Goal: Information Seeking & Learning: Find specific fact

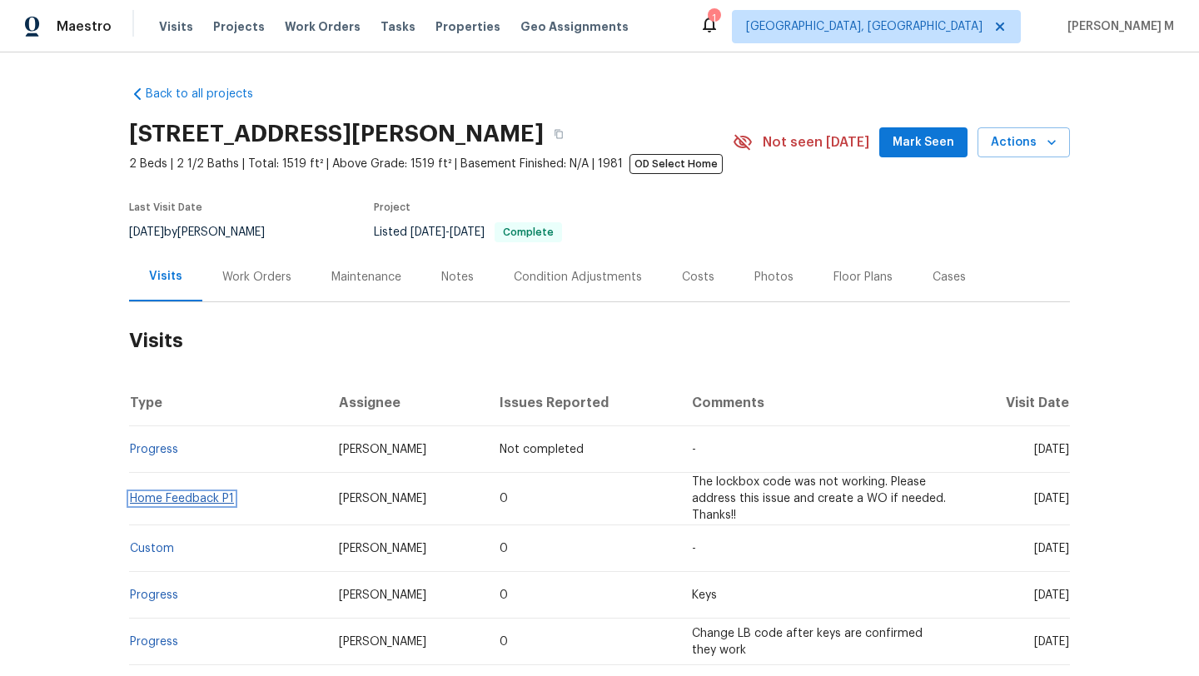
click at [177, 503] on link "Home Feedback P1" at bounding box center [182, 499] width 104 height 12
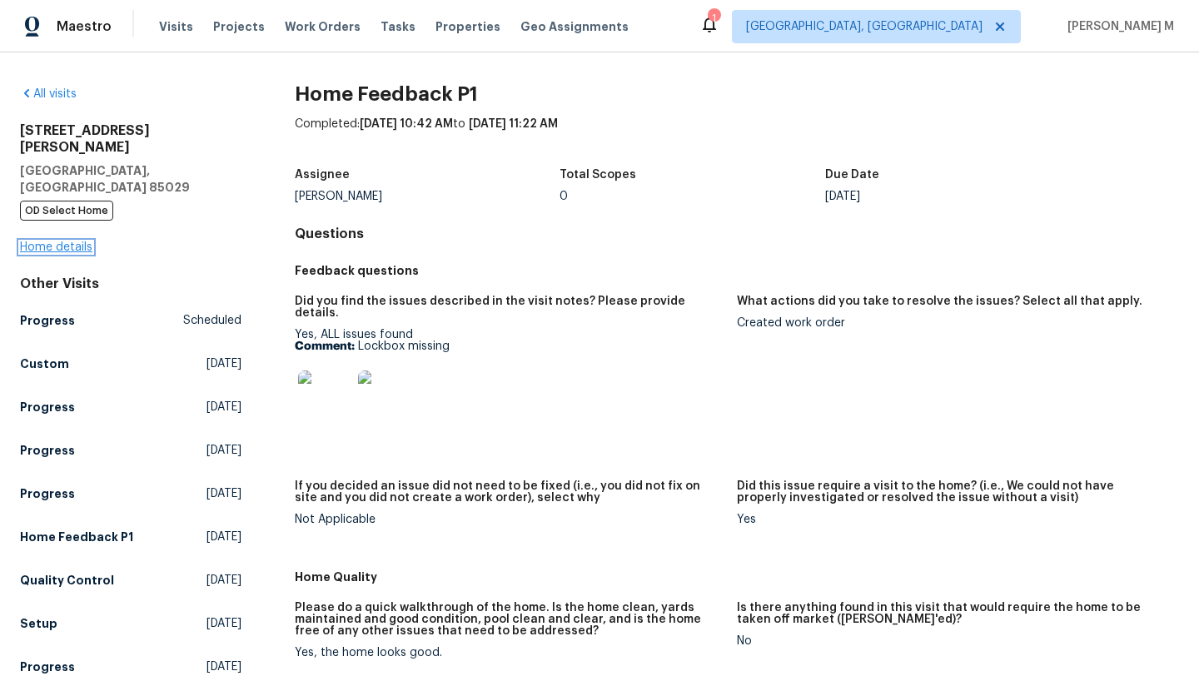
click at [77, 241] on link "Home details" at bounding box center [56, 247] width 72 height 12
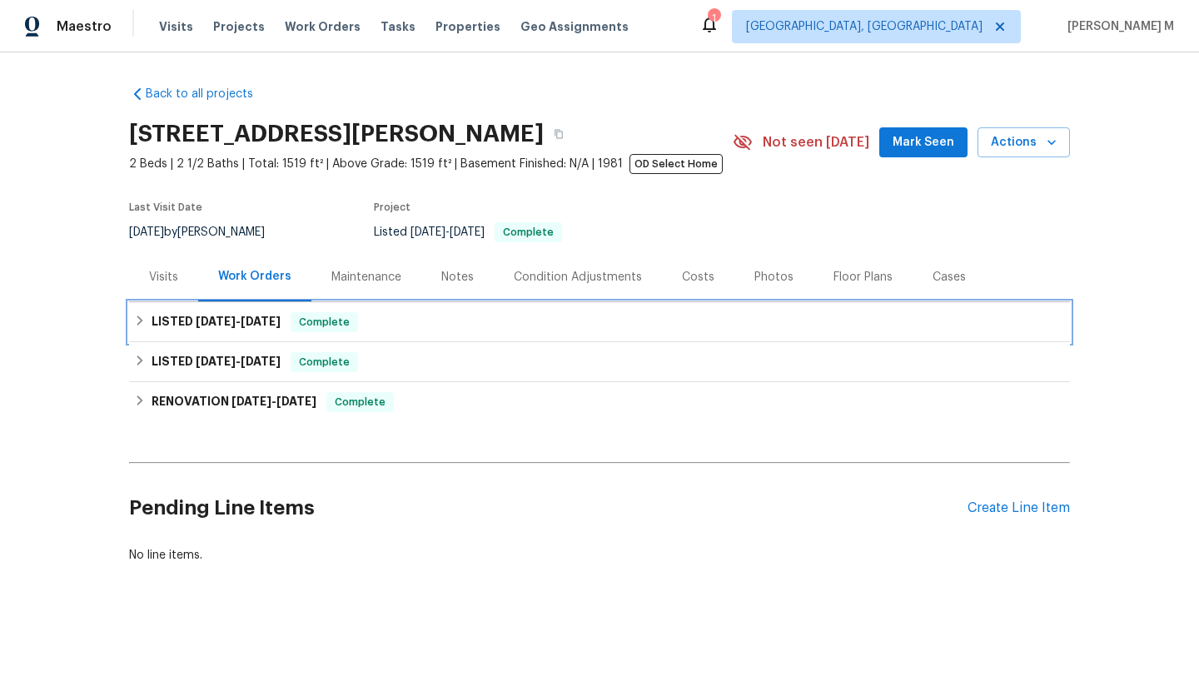
click at [241, 317] on span "7/11/25" at bounding box center [261, 322] width 40 height 12
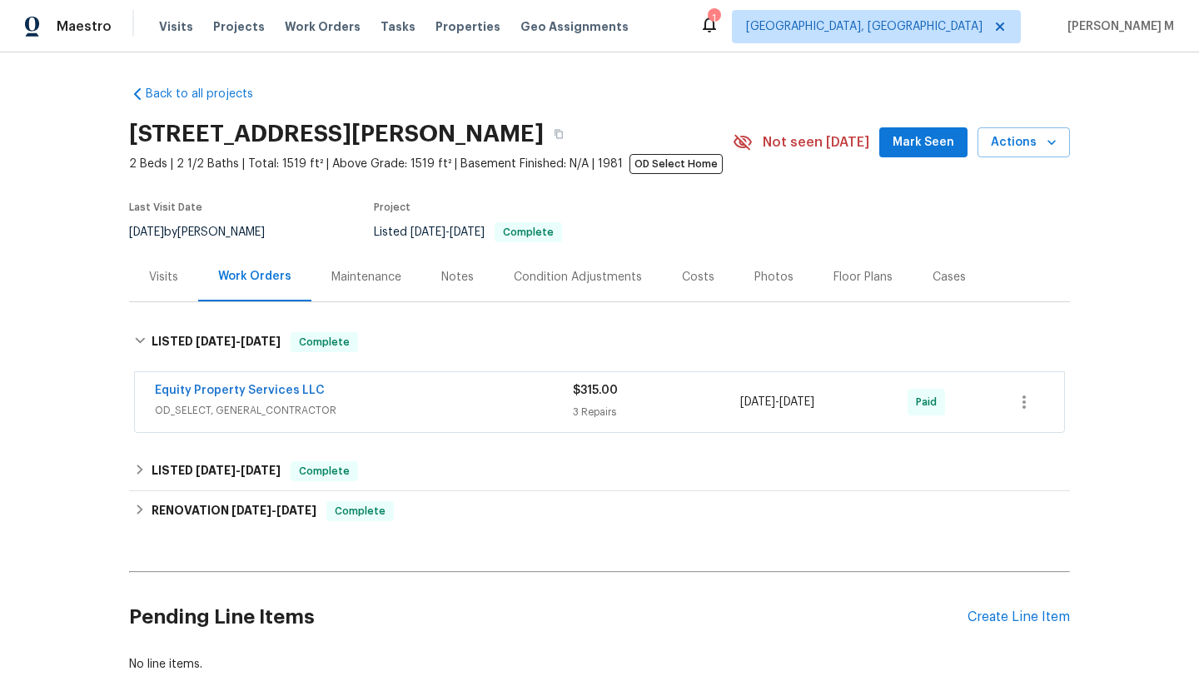
click at [423, 417] on span "OD_SELECT, GENERAL_CONTRACTOR" at bounding box center [364, 410] width 418 height 17
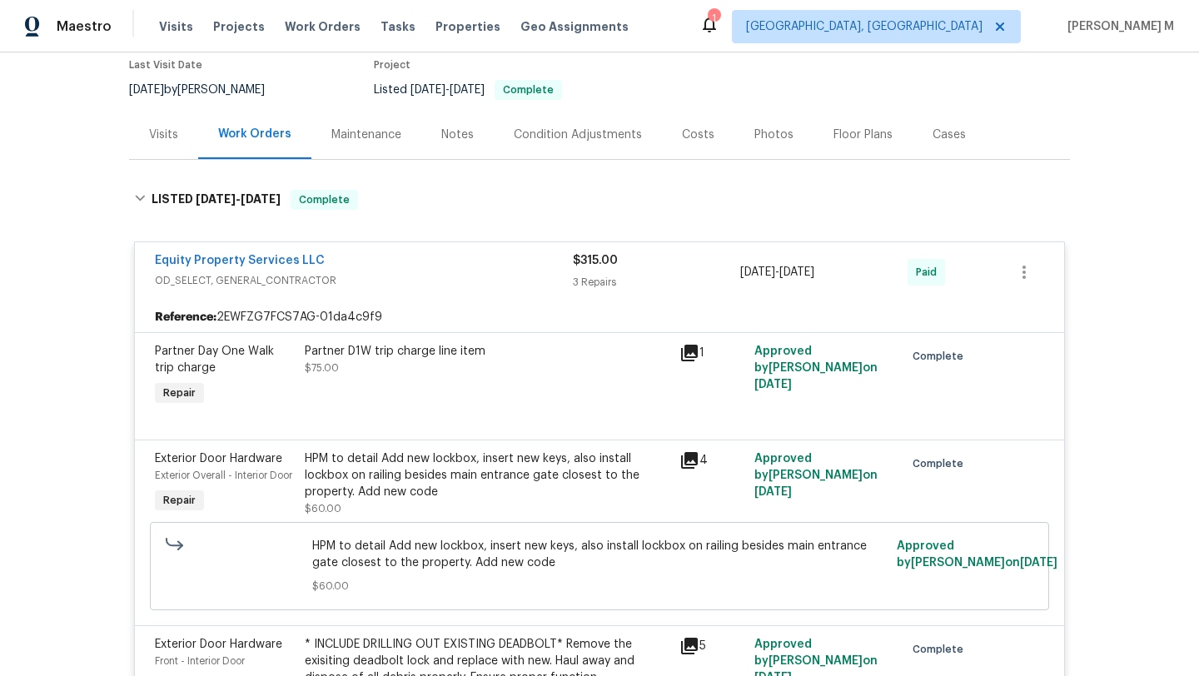
scroll to position [165, 0]
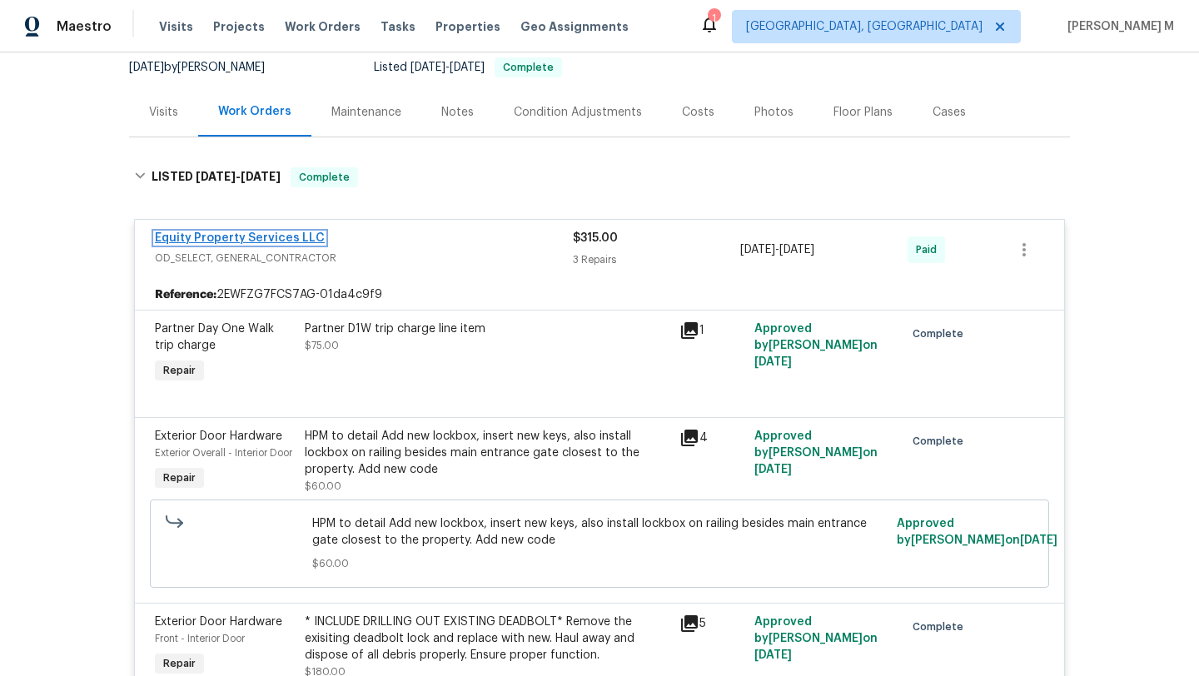
click at [284, 238] on link "Equity Property Services LLC" at bounding box center [240, 238] width 170 height 12
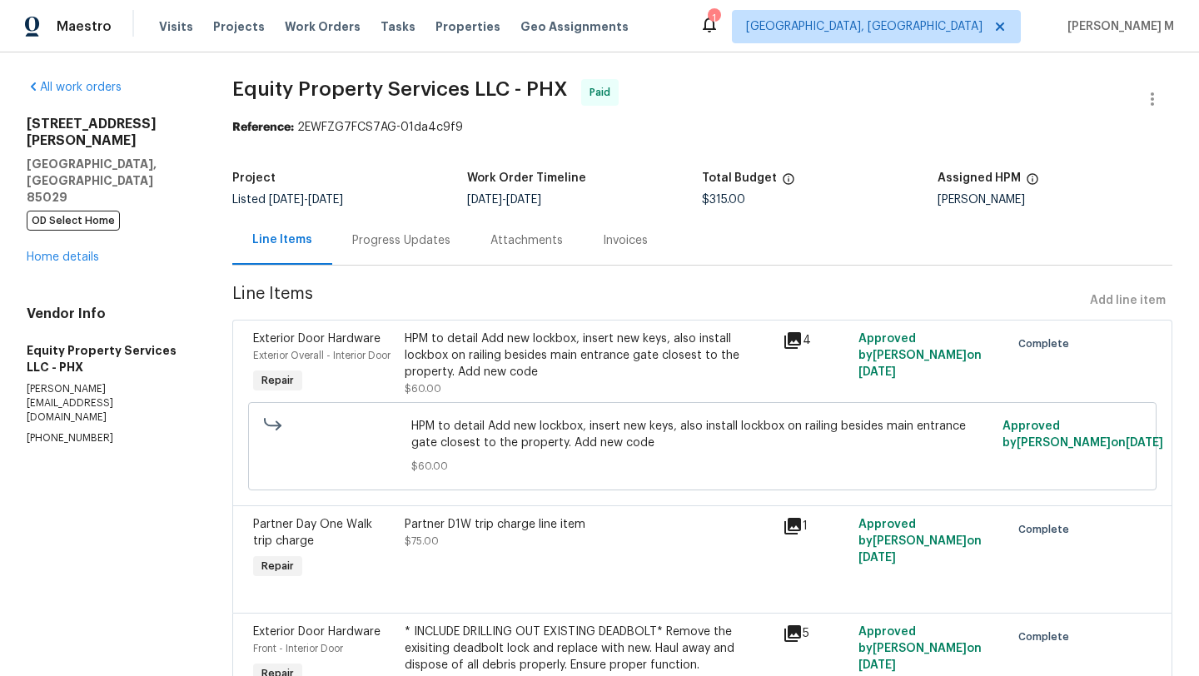
click at [388, 250] on div "Progress Updates" at bounding box center [401, 240] width 138 height 49
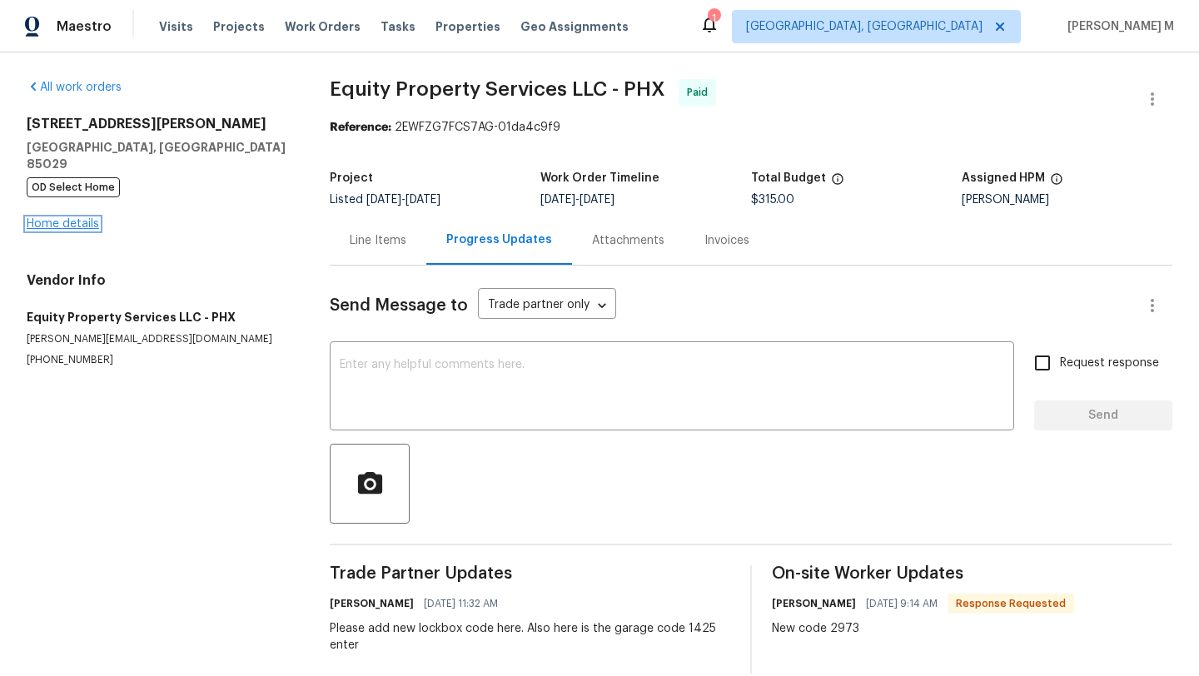
click at [78, 218] on link "Home details" at bounding box center [63, 224] width 72 height 12
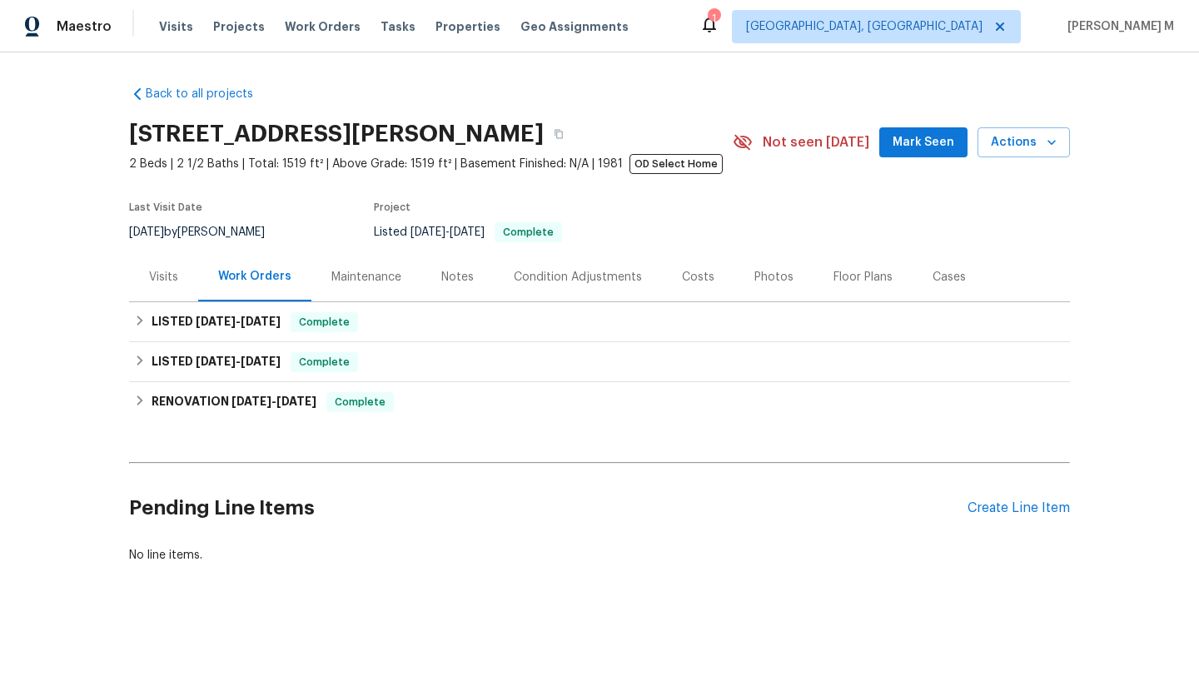
click at [953, 271] on div "Cases" at bounding box center [949, 276] width 73 height 49
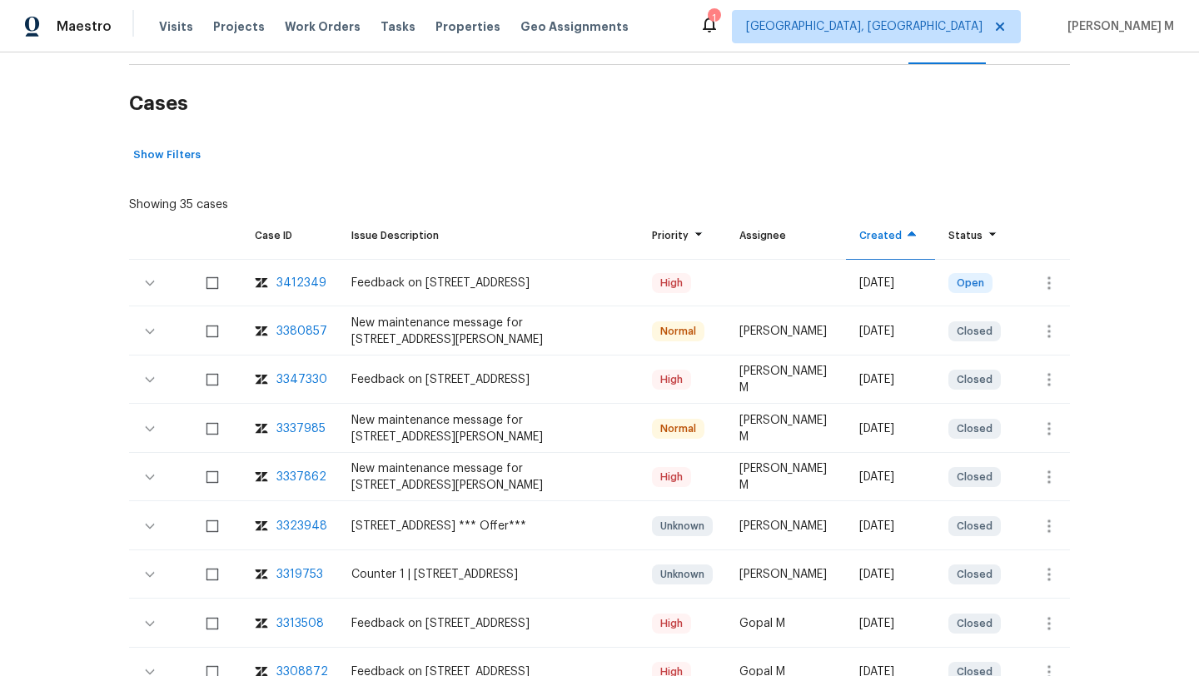
scroll to position [273, 0]
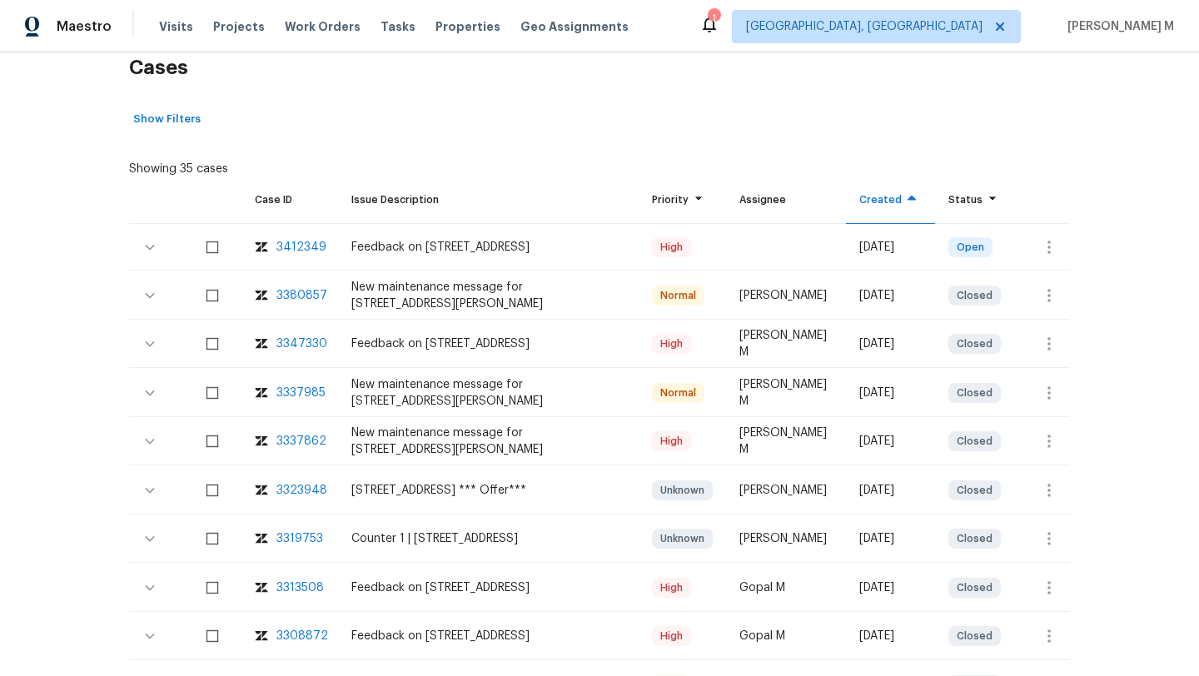
click at [296, 301] on div "3380857" at bounding box center [301, 295] width 51 height 17
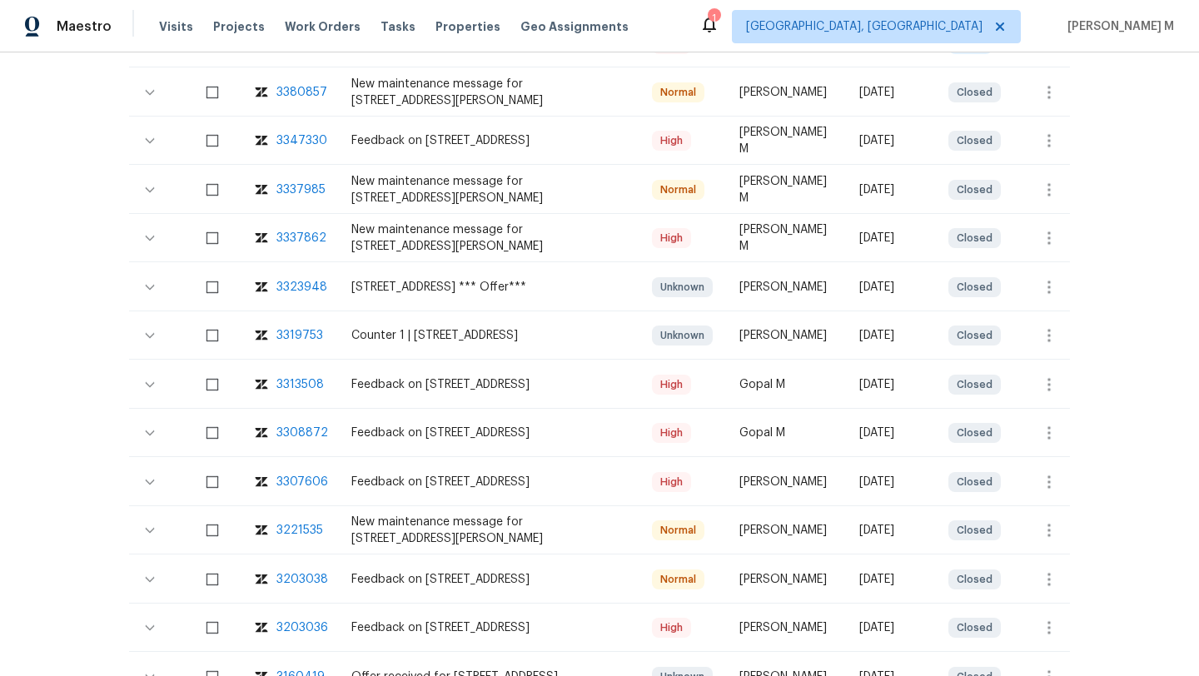
scroll to position [480, 0]
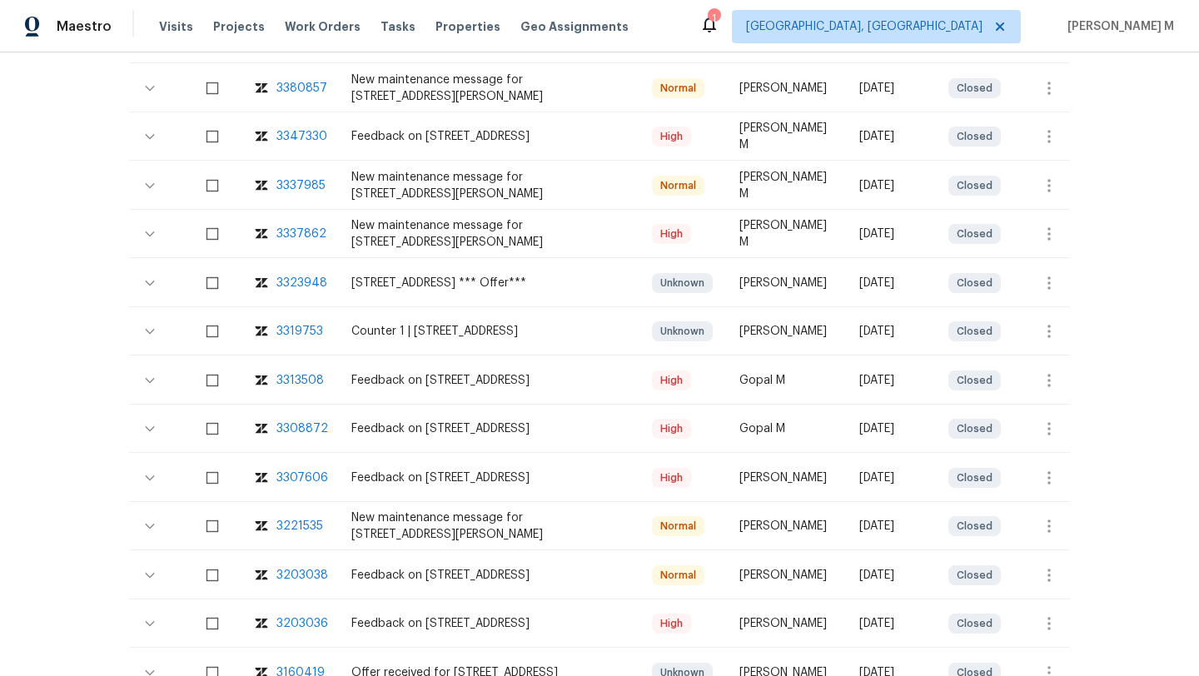
click at [287, 89] on div "3380857" at bounding box center [301, 88] width 51 height 17
click at [238, 43] on div "Maestro Visits Projects Work Orders Tasks Properties Geo Assignments 1 Albuquer…" at bounding box center [599, 26] width 1199 height 52
click at [323, 31] on span "Work Orders" at bounding box center [323, 26] width 76 height 17
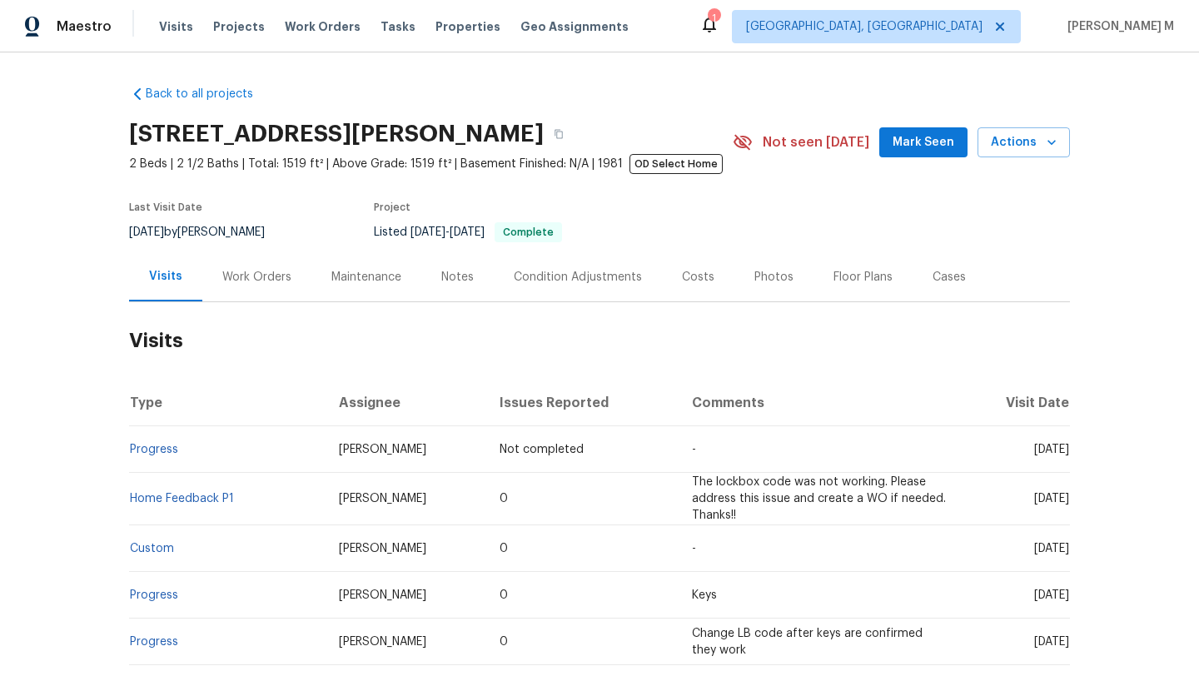
click at [261, 281] on div "Work Orders" at bounding box center [256, 277] width 69 height 17
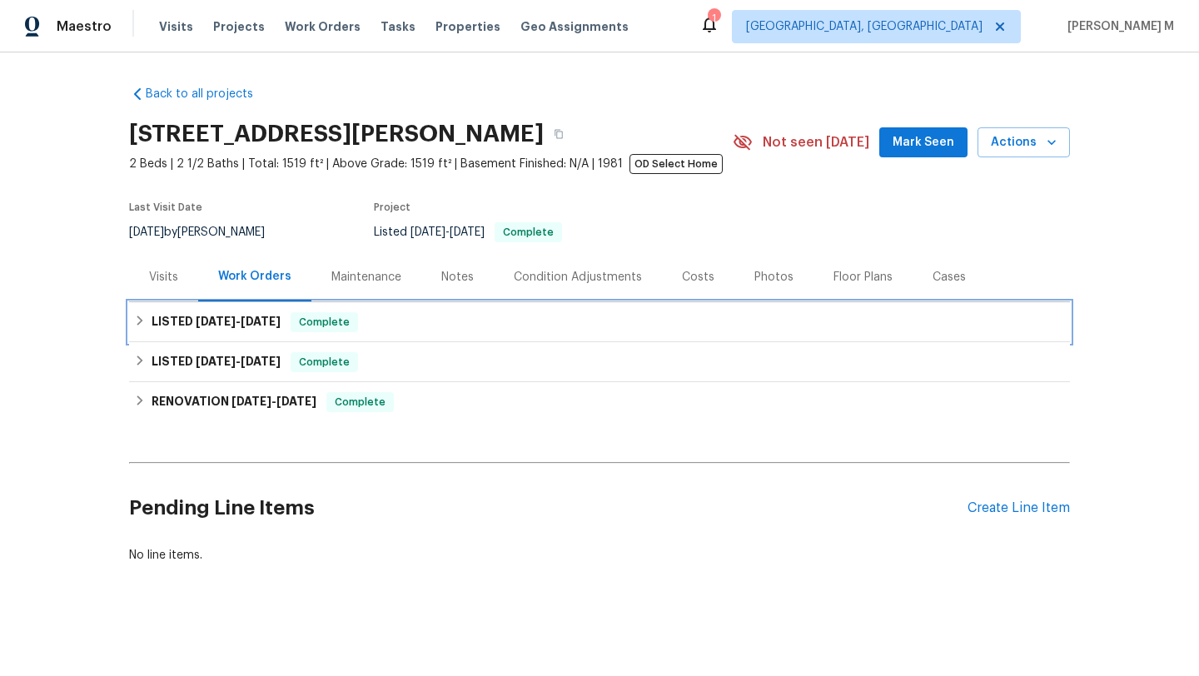
click at [270, 327] on h6 "LISTED [DATE] - [DATE]" at bounding box center [216, 322] width 129 height 20
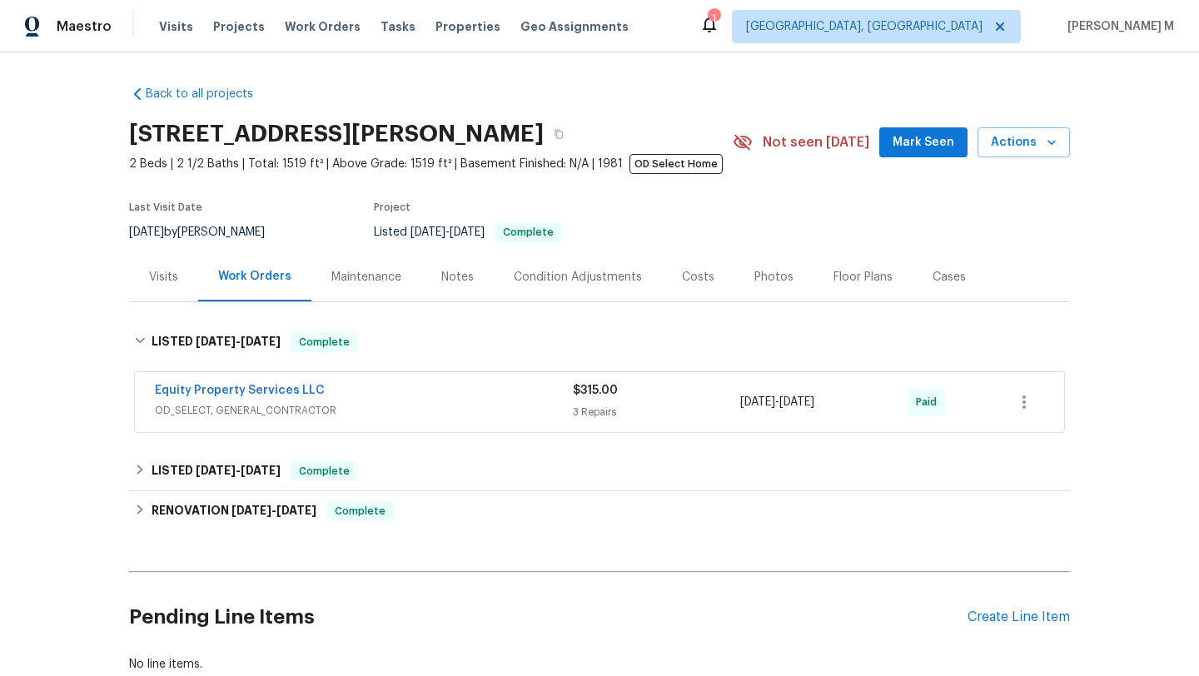
click at [360, 398] on div "Equity Property Services LLC" at bounding box center [364, 392] width 418 height 20
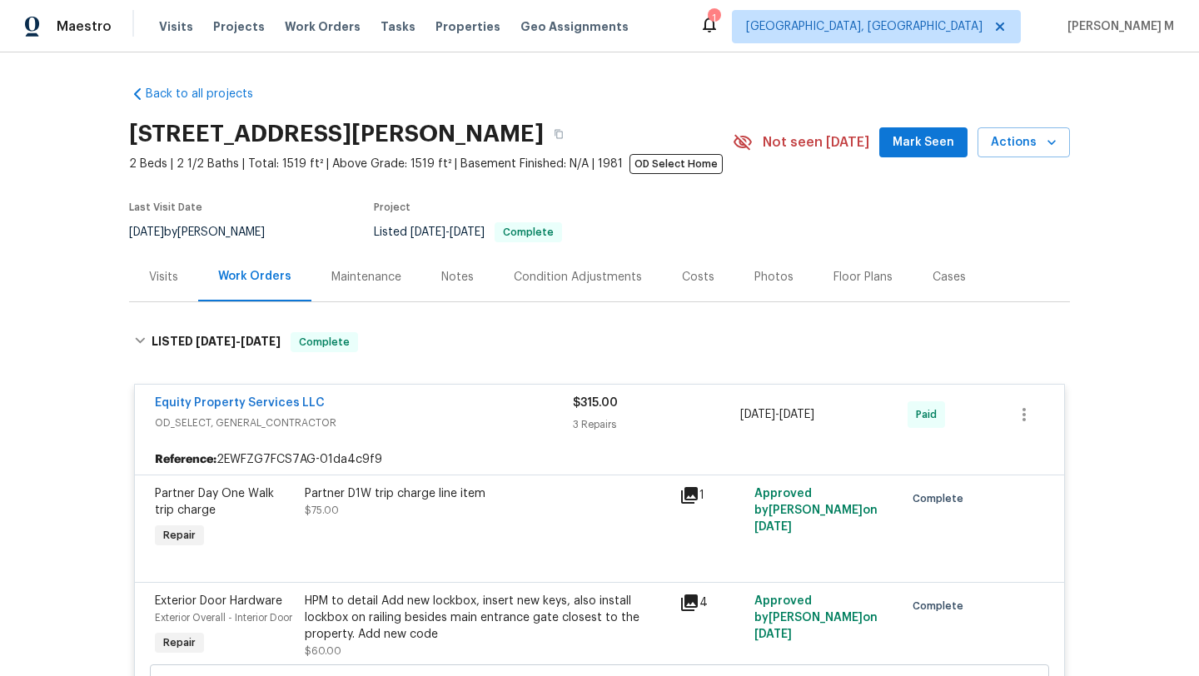
click at [913, 287] on div "Cases" at bounding box center [949, 276] width 73 height 49
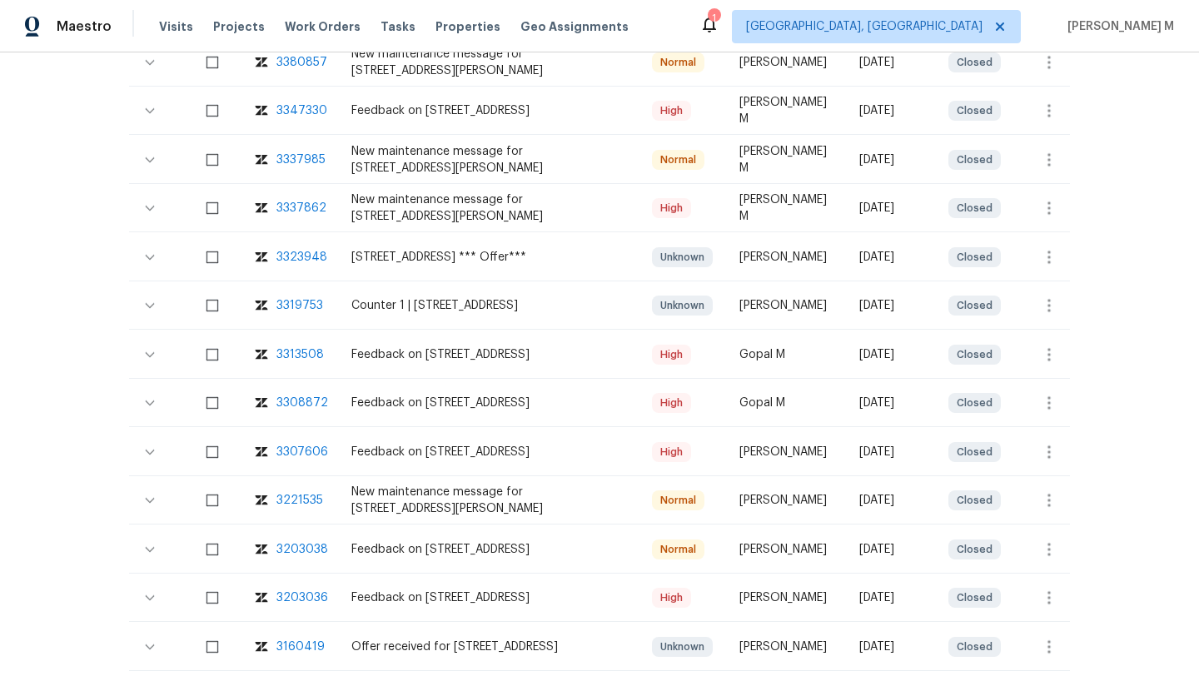
scroll to position [538, 0]
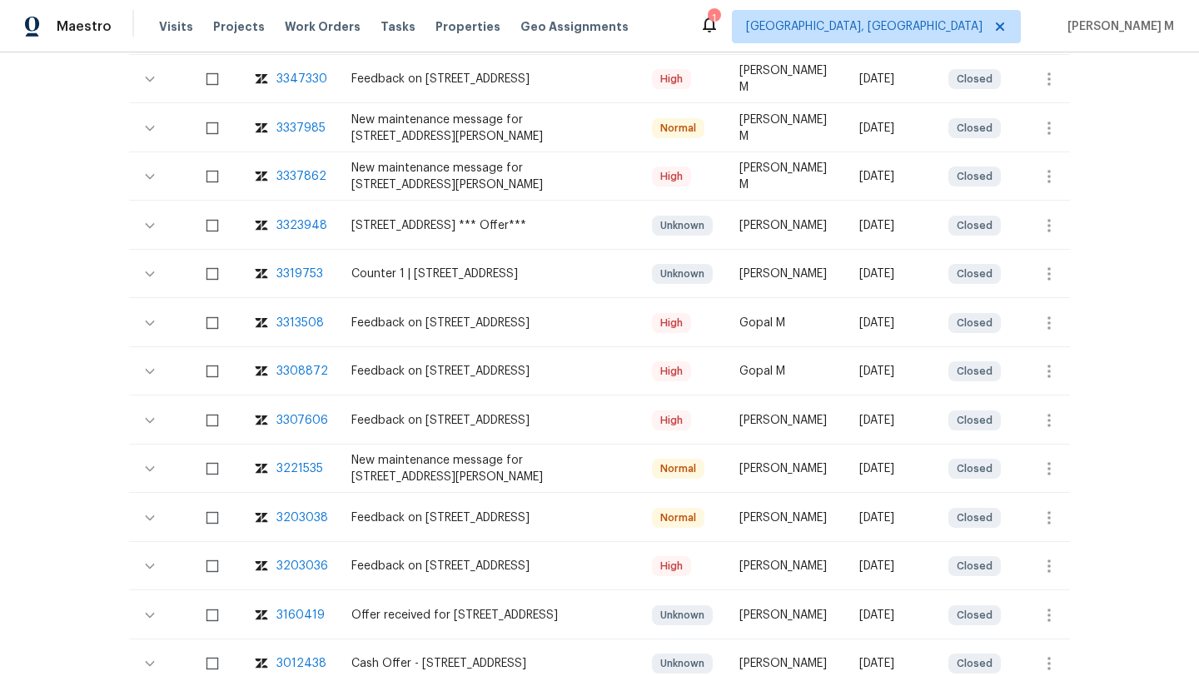
click at [293, 317] on div "3313508" at bounding box center [299, 323] width 47 height 17
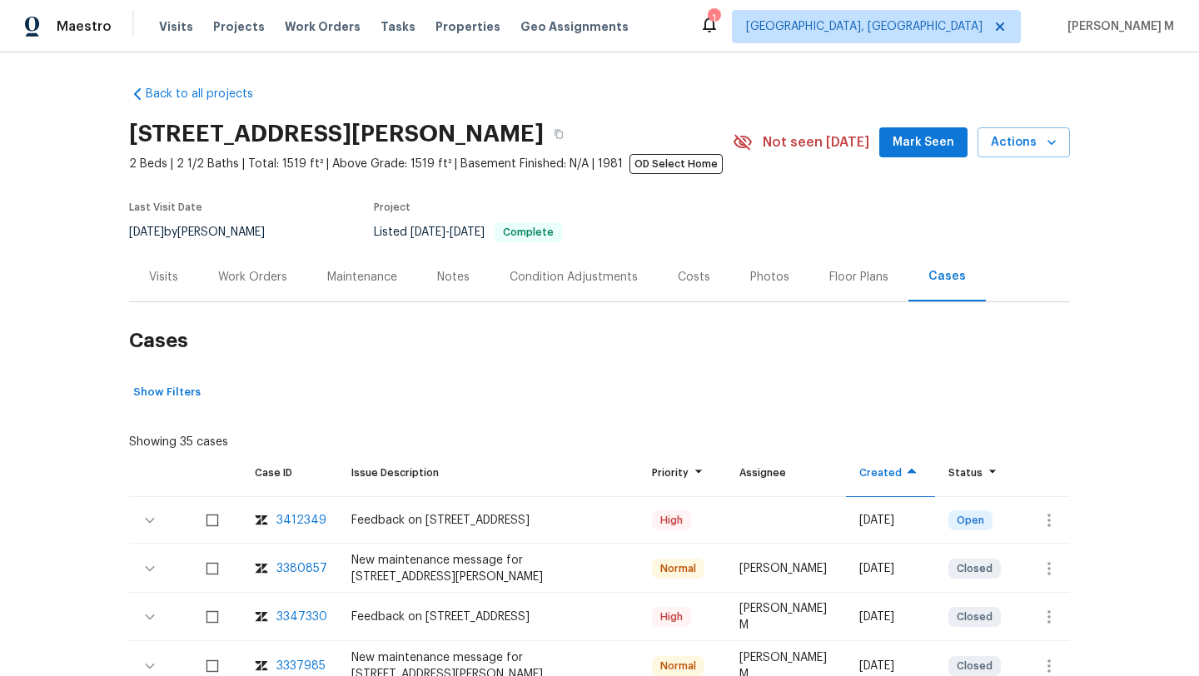
click at [277, 275] on div "Work Orders" at bounding box center [252, 277] width 69 height 17
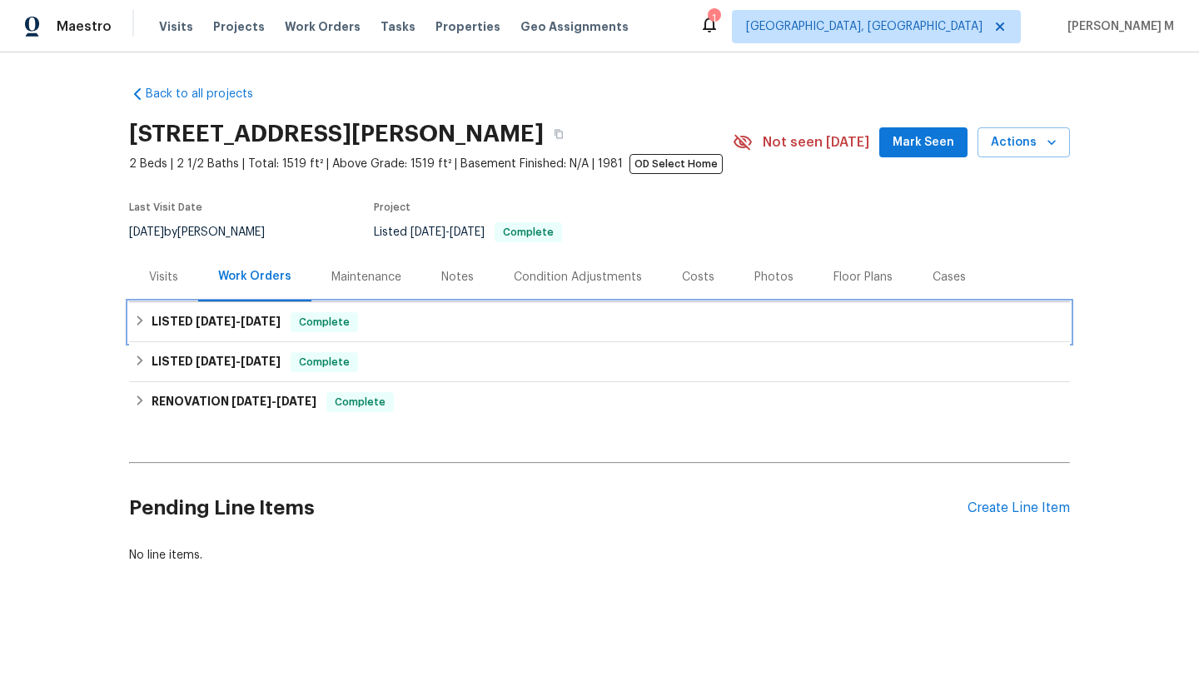
click at [241, 324] on span "[DATE]" at bounding box center [261, 322] width 40 height 12
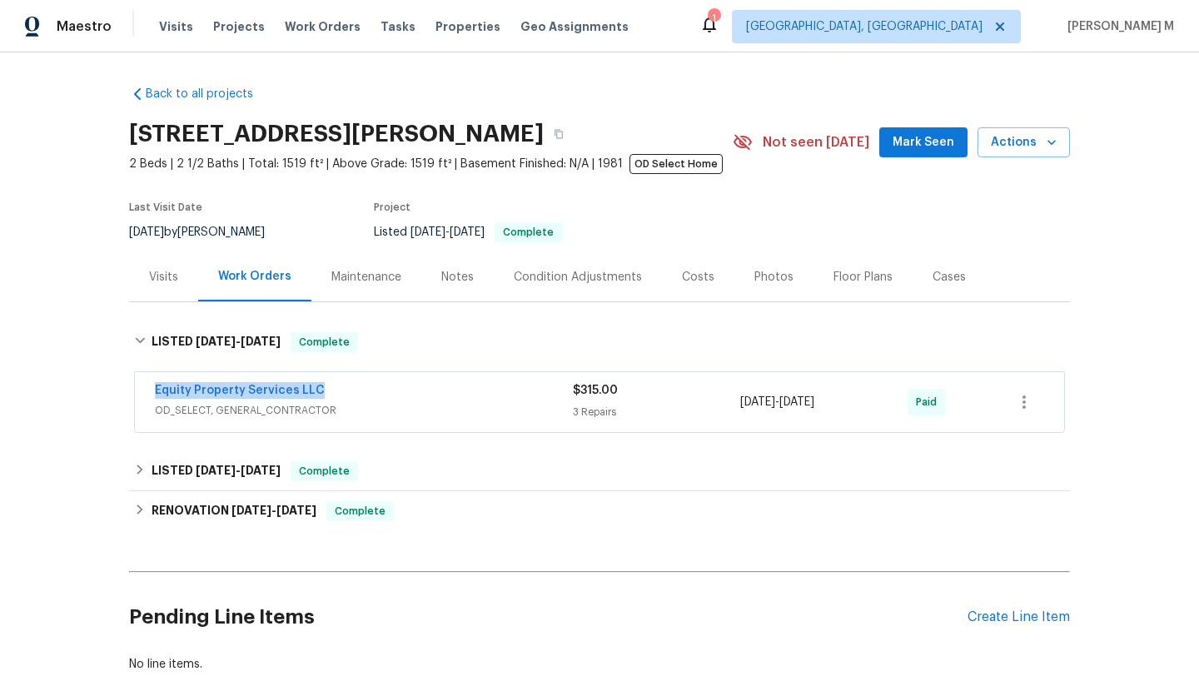
drag, startPoint x: 124, startPoint y: 394, endPoint x: 316, endPoint y: 394, distance: 192.4
click at [316, 394] on div "Equity Property Services LLC OD_SELECT, GENERAL_CONTRACTOR $315.00 3 Repairs 7/…" at bounding box center [599, 403] width 941 height 69
copy link "Equity Property Services LLC"
drag, startPoint x: 736, startPoint y: 402, endPoint x: 840, endPoint y: 402, distance: 104.1
click at [814, 402] on span "7/7/2025 - 7/11/2025" at bounding box center [777, 402] width 74 height 17
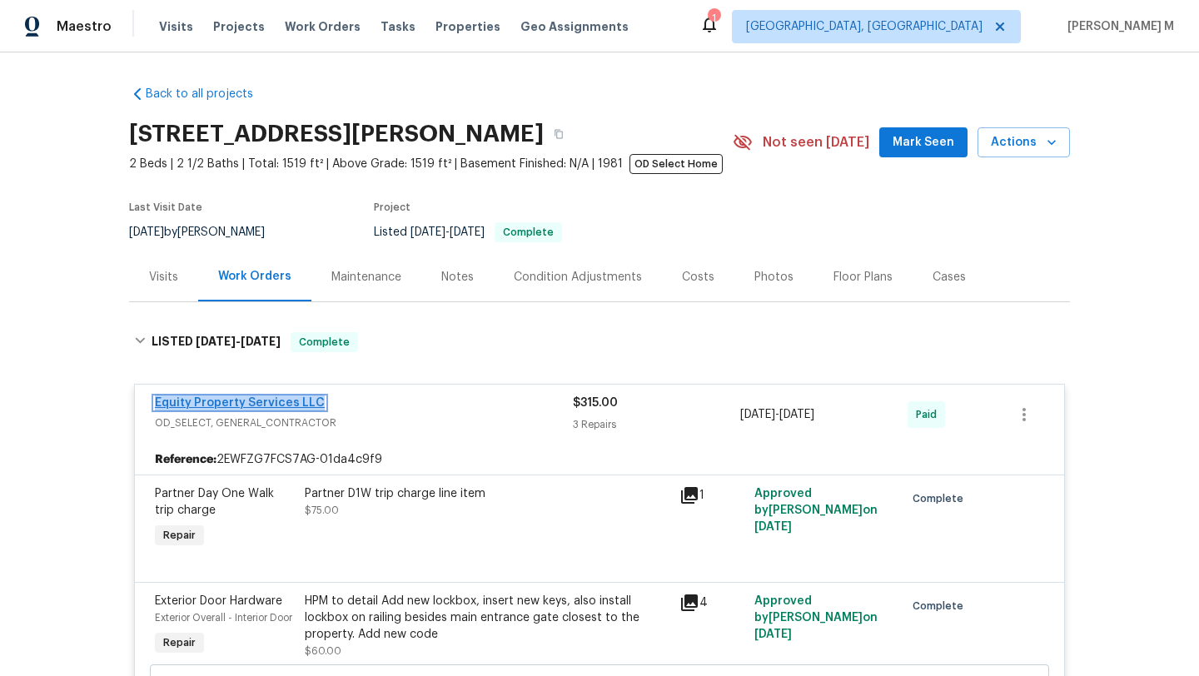
click at [275, 405] on link "Equity Property Services LLC" at bounding box center [240, 403] width 170 height 12
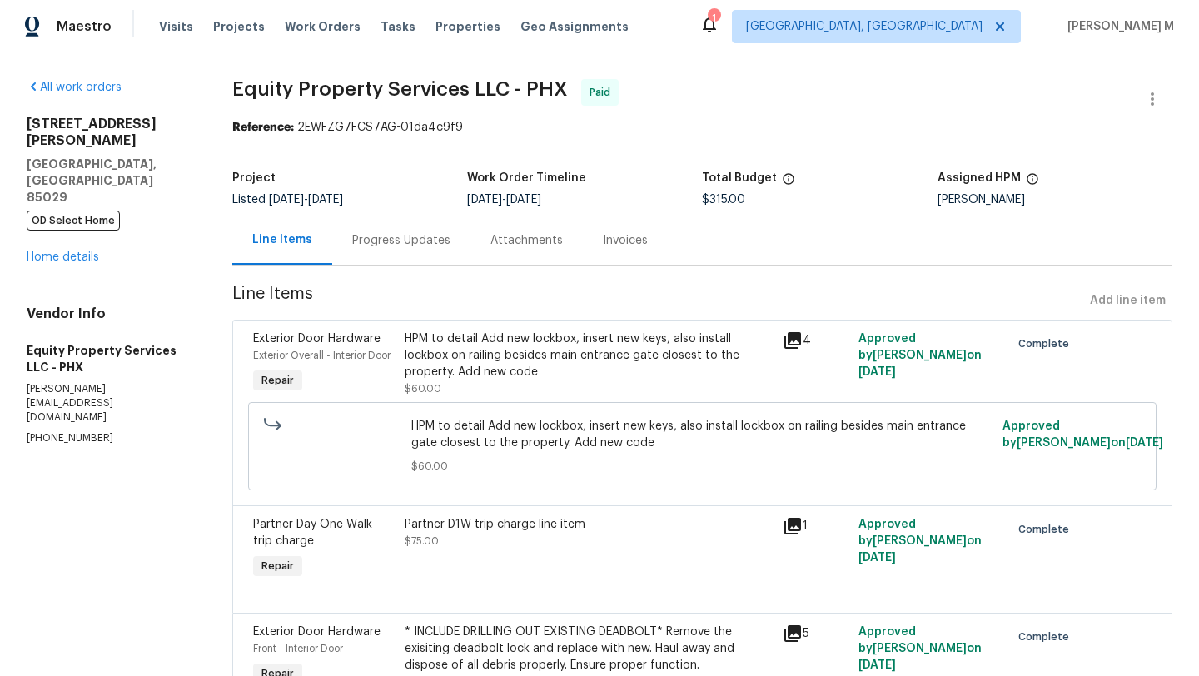
click at [418, 257] on div "Progress Updates" at bounding box center [401, 240] width 138 height 49
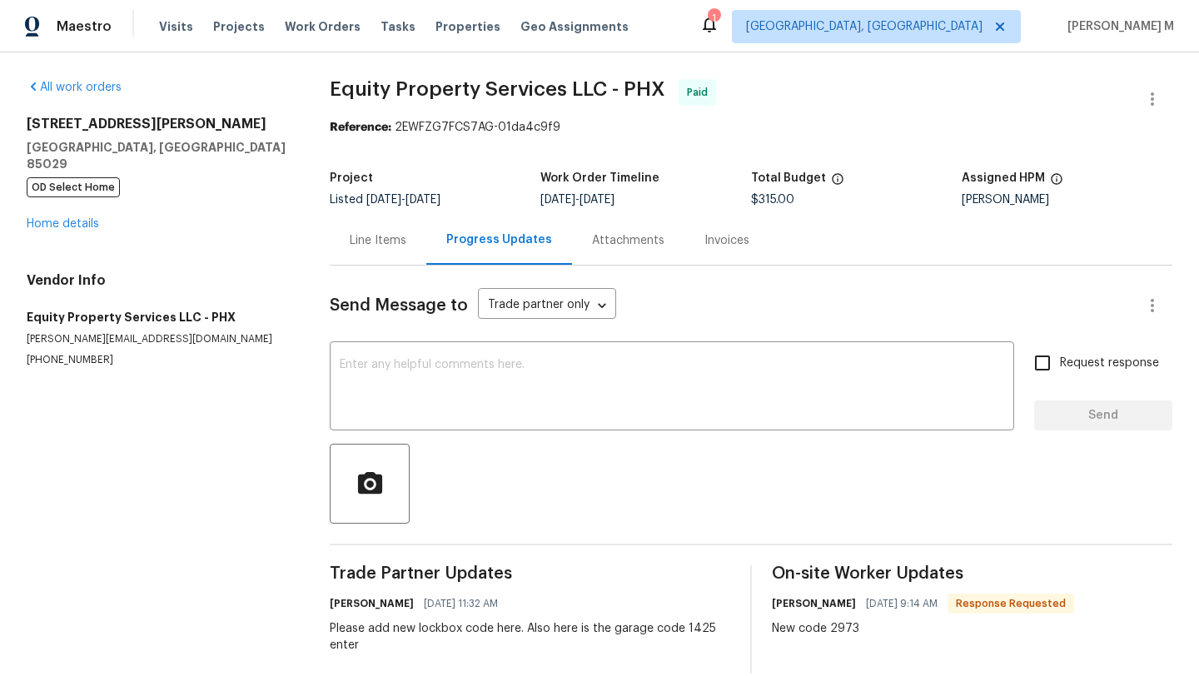
scroll to position [37, 0]
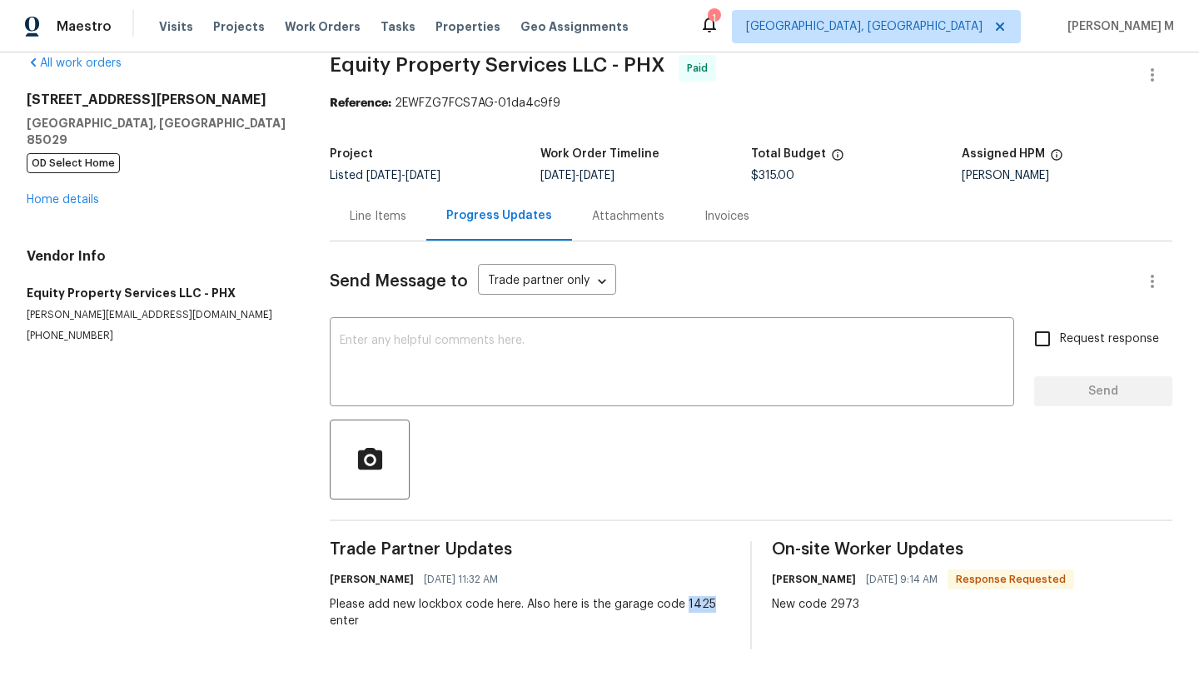
drag, startPoint x: 684, startPoint y: 591, endPoint x: 708, endPoint y: 591, distance: 23.3
click at [708, 596] on div "Please add new lockbox code here. Also here is the garage code 1425 enter" at bounding box center [530, 612] width 401 height 33
copy div "1425"
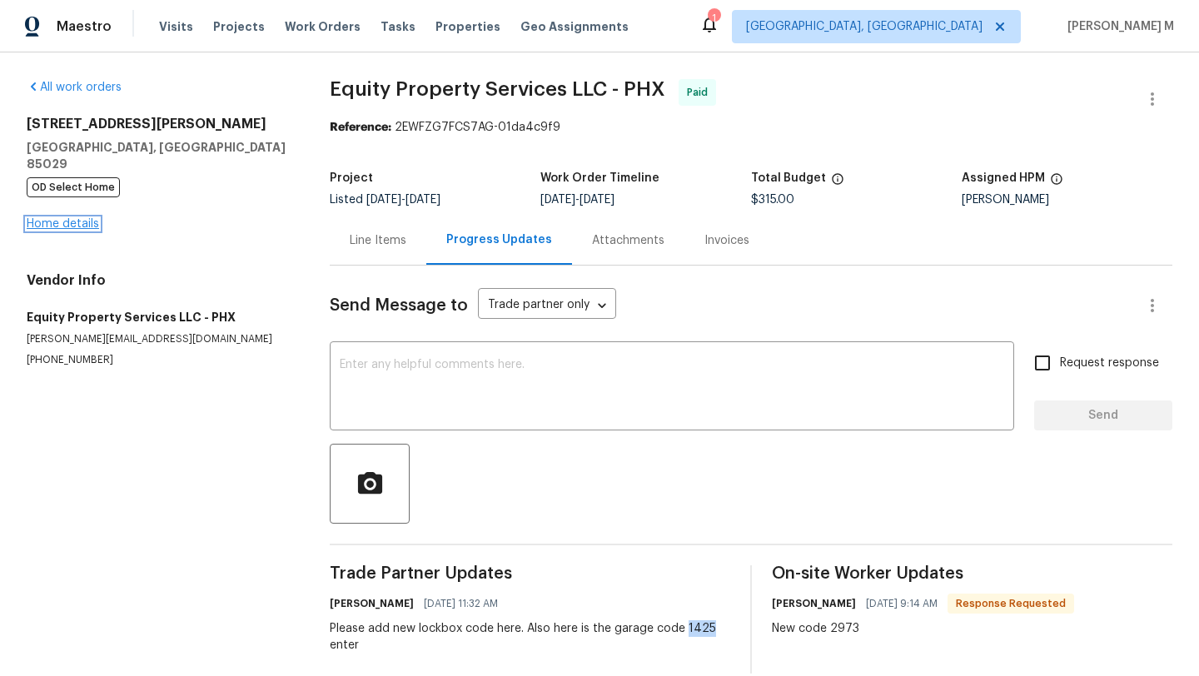
click at [93, 218] on link "Home details" at bounding box center [63, 224] width 72 height 12
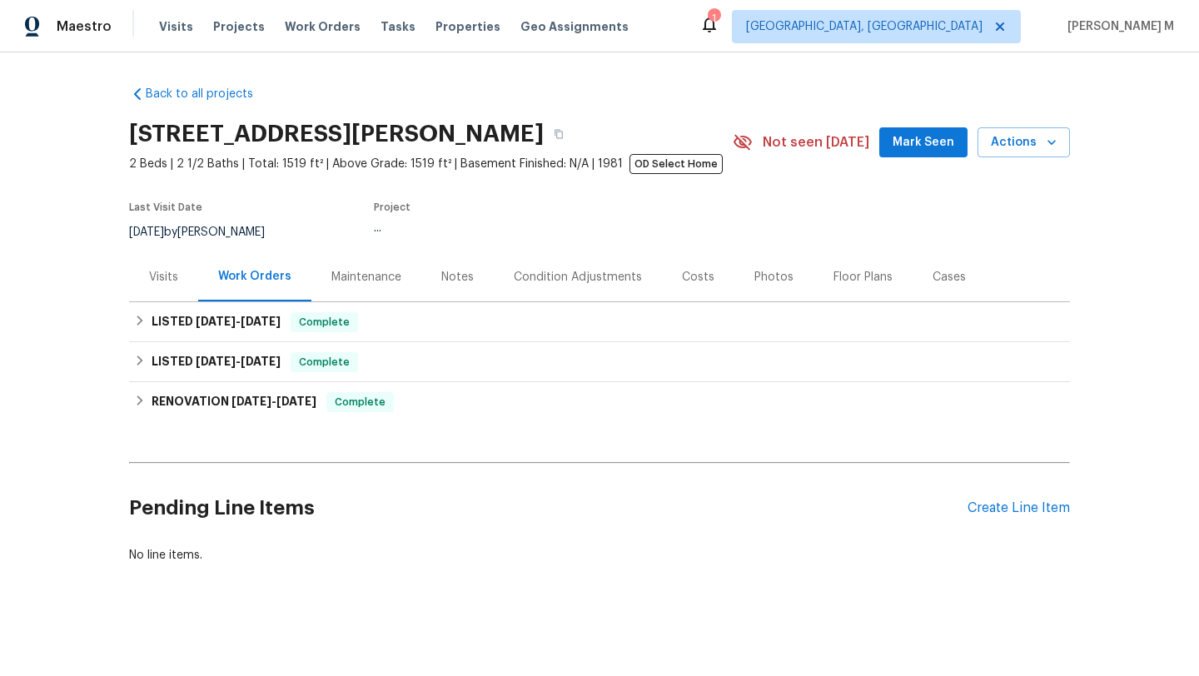
click at [166, 281] on div "Visits" at bounding box center [163, 277] width 29 height 17
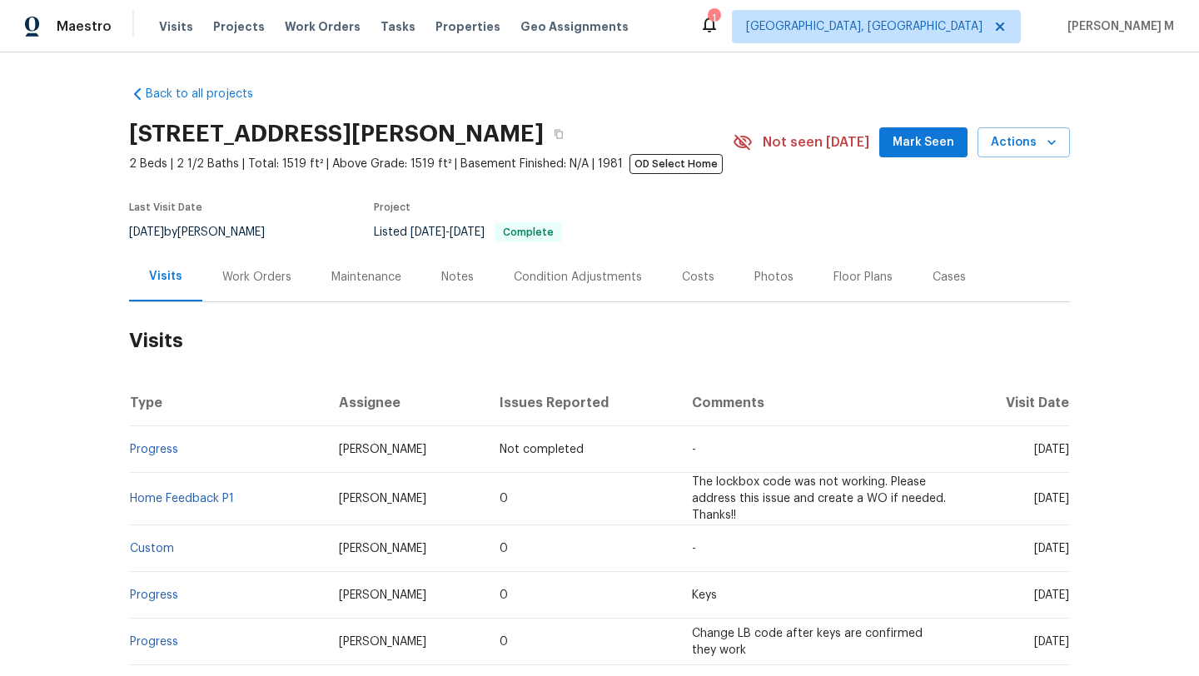
click at [222, 281] on div "Work Orders" at bounding box center [256, 277] width 69 height 17
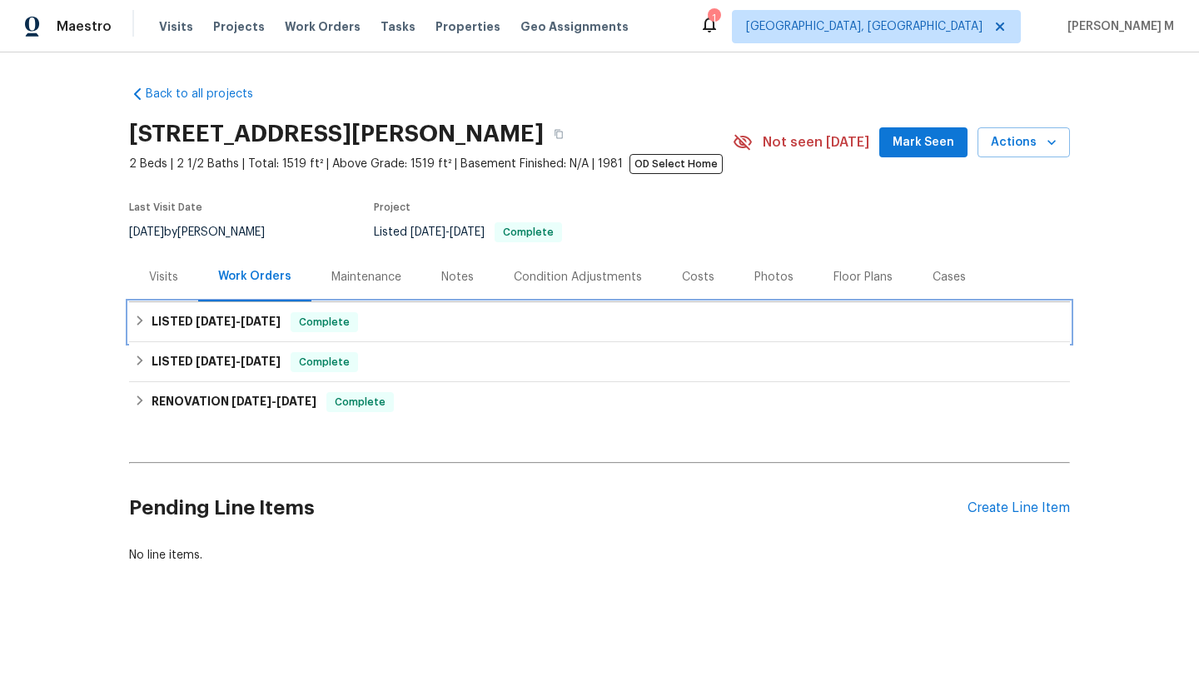
click at [221, 321] on span "7/7/25" at bounding box center [216, 322] width 40 height 12
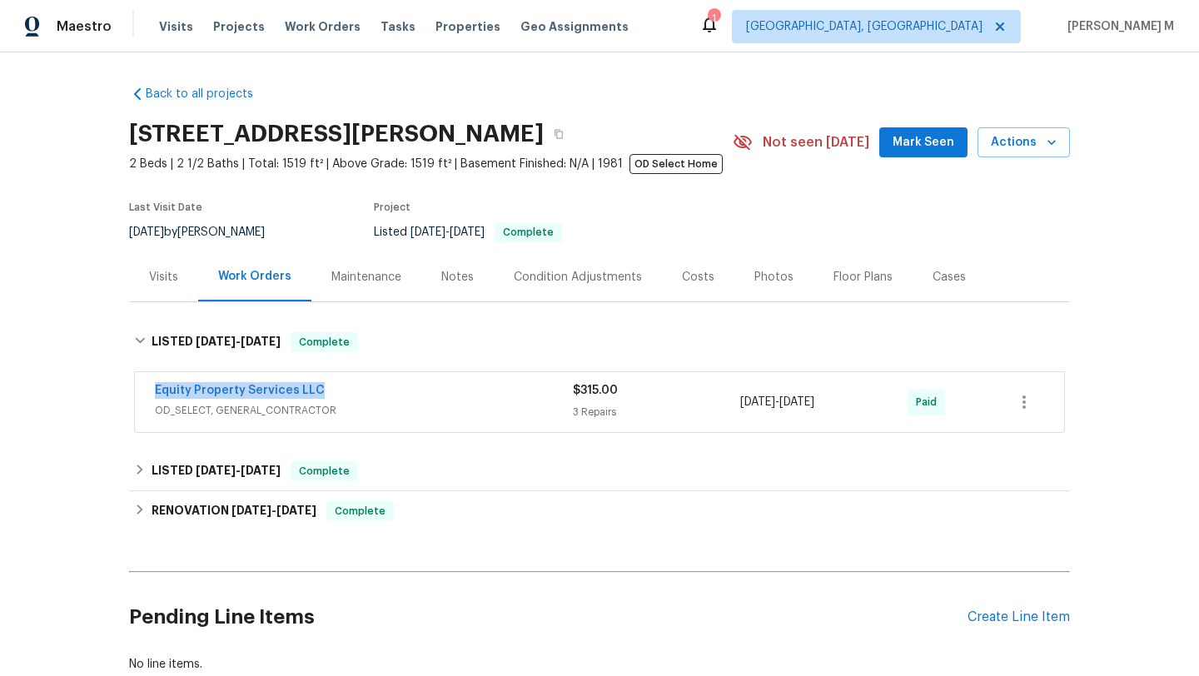
drag, startPoint x: 132, startPoint y: 389, endPoint x: 371, endPoint y: 389, distance: 239.8
click at [371, 389] on div "Equity Property Services LLC OD_SELECT, GENERAL_CONTRACTOR $315.00 3 Repairs 7/…" at bounding box center [599, 402] width 929 height 60
copy link "Equity Property Services LLC"
click at [285, 392] on link "Equity Property Services LLC" at bounding box center [240, 391] width 170 height 12
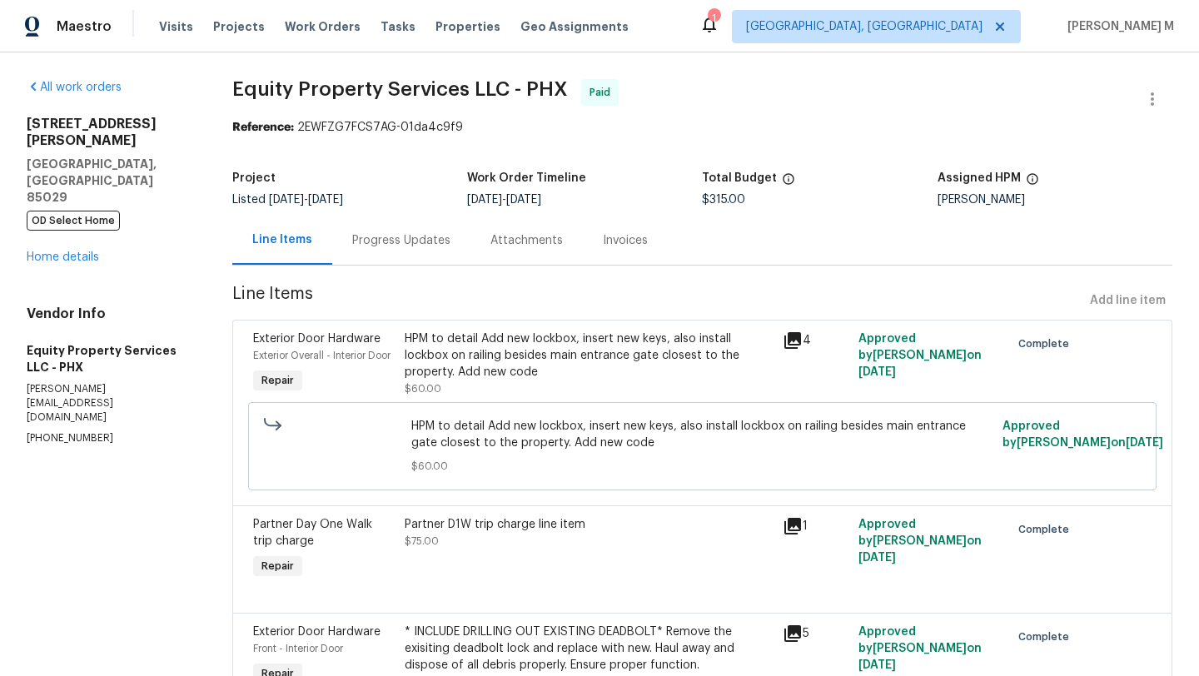
click at [407, 253] on div "Progress Updates" at bounding box center [401, 240] width 138 height 49
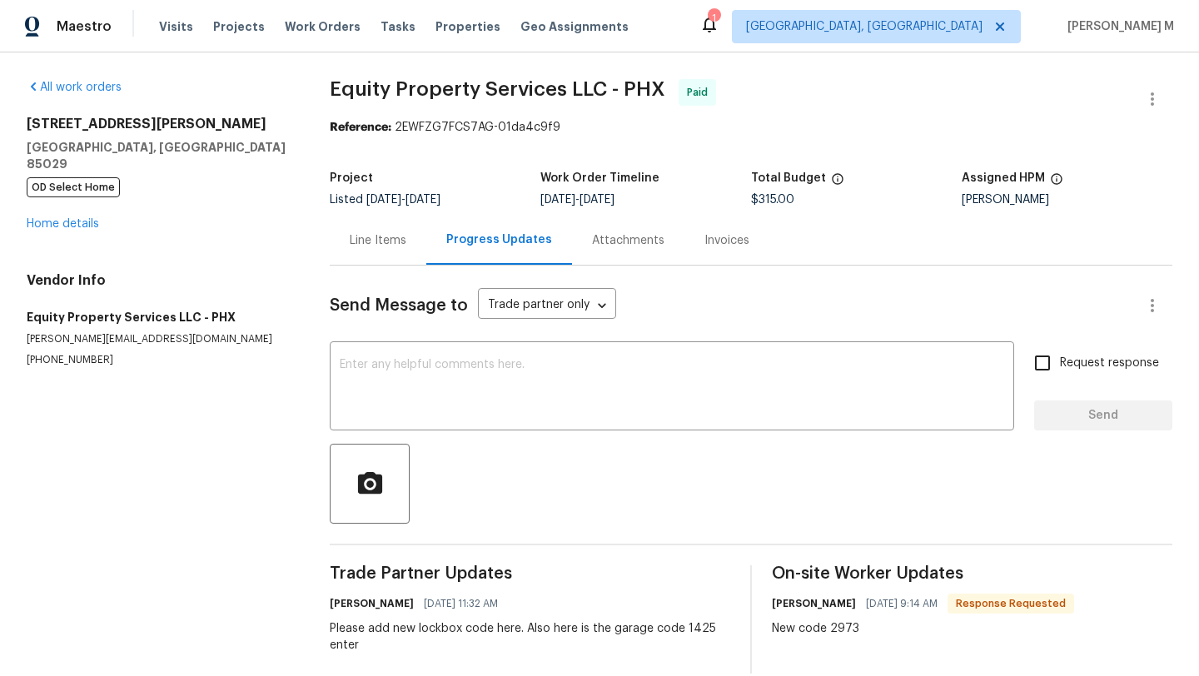
scroll to position [37, 0]
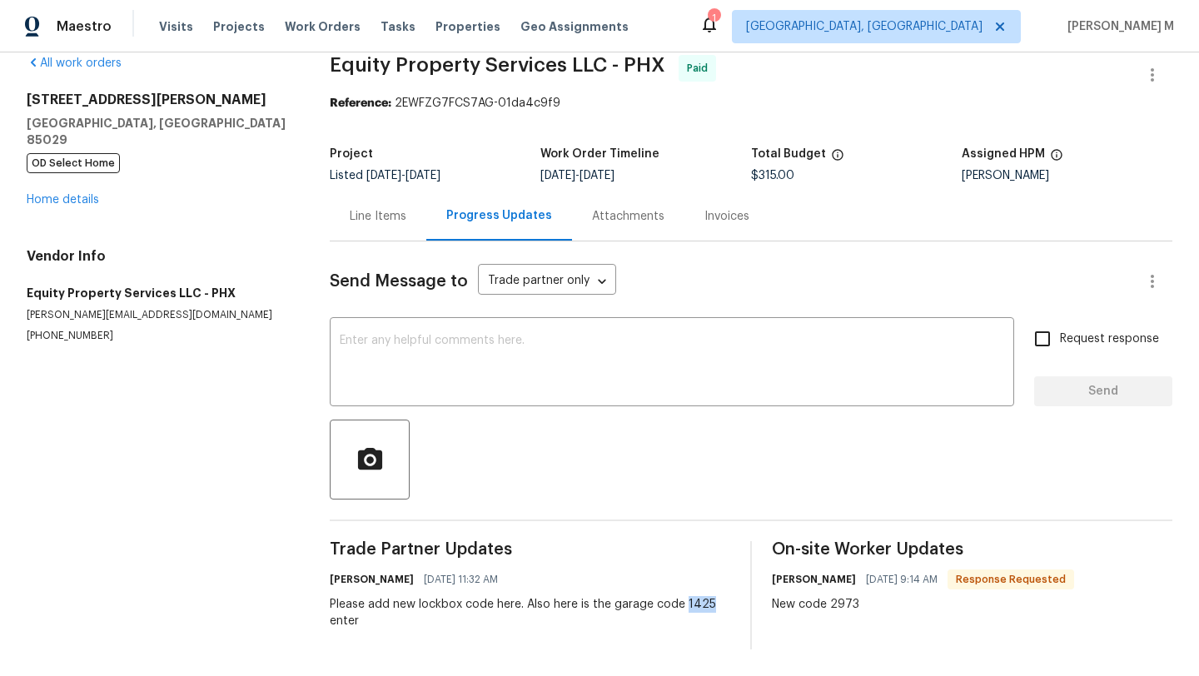
drag, startPoint x: 684, startPoint y: 593, endPoint x: 709, endPoint y: 593, distance: 25.0
click at [709, 596] on div "Please add new lockbox code here. Also here is the garage code 1425 enter" at bounding box center [530, 612] width 401 height 33
copy div "1425"
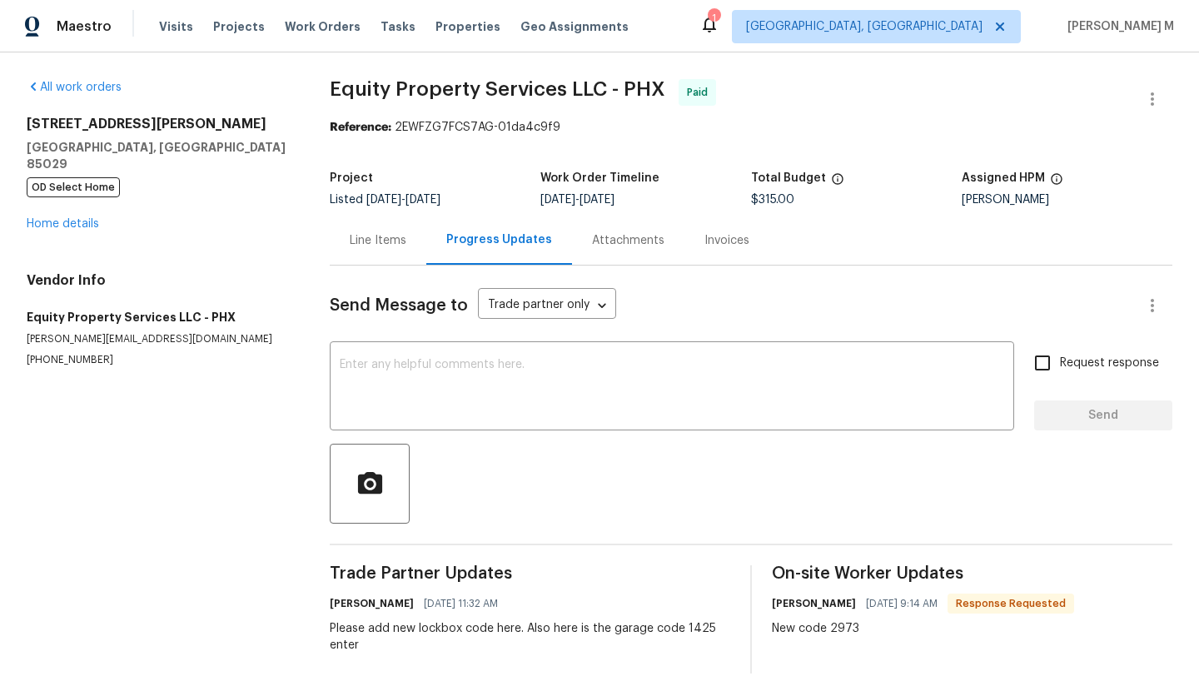
click at [388, 246] on div "Line Items" at bounding box center [378, 240] width 57 height 17
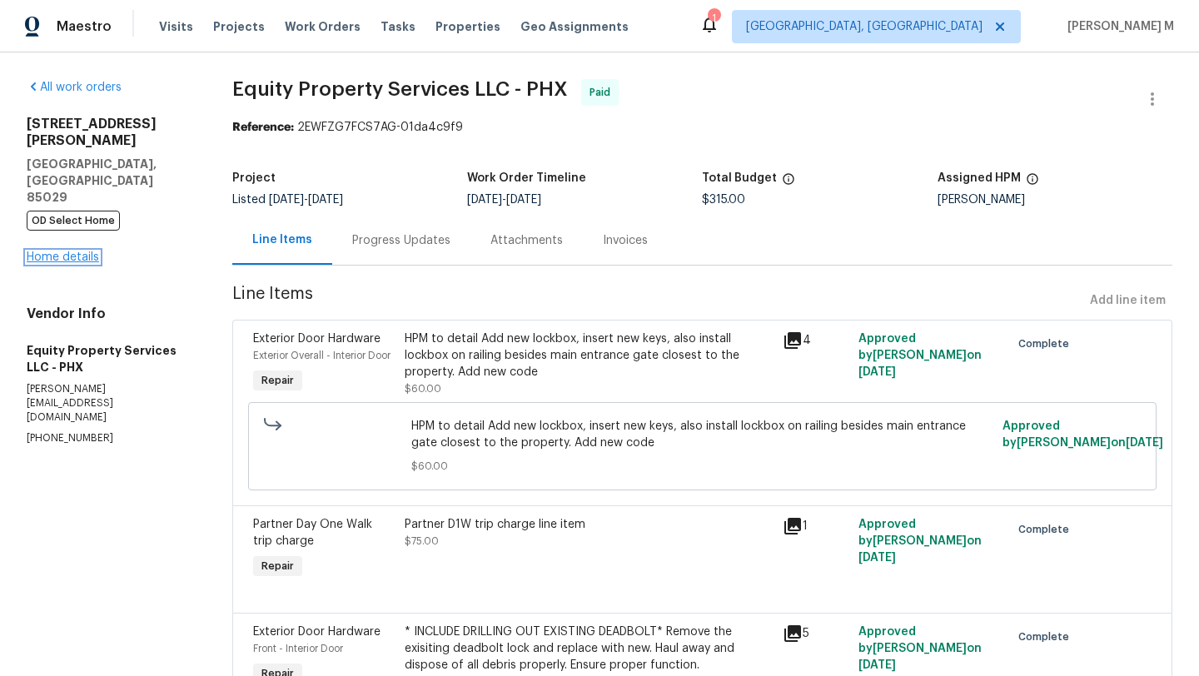
click at [87, 251] on link "Home details" at bounding box center [63, 257] width 72 height 12
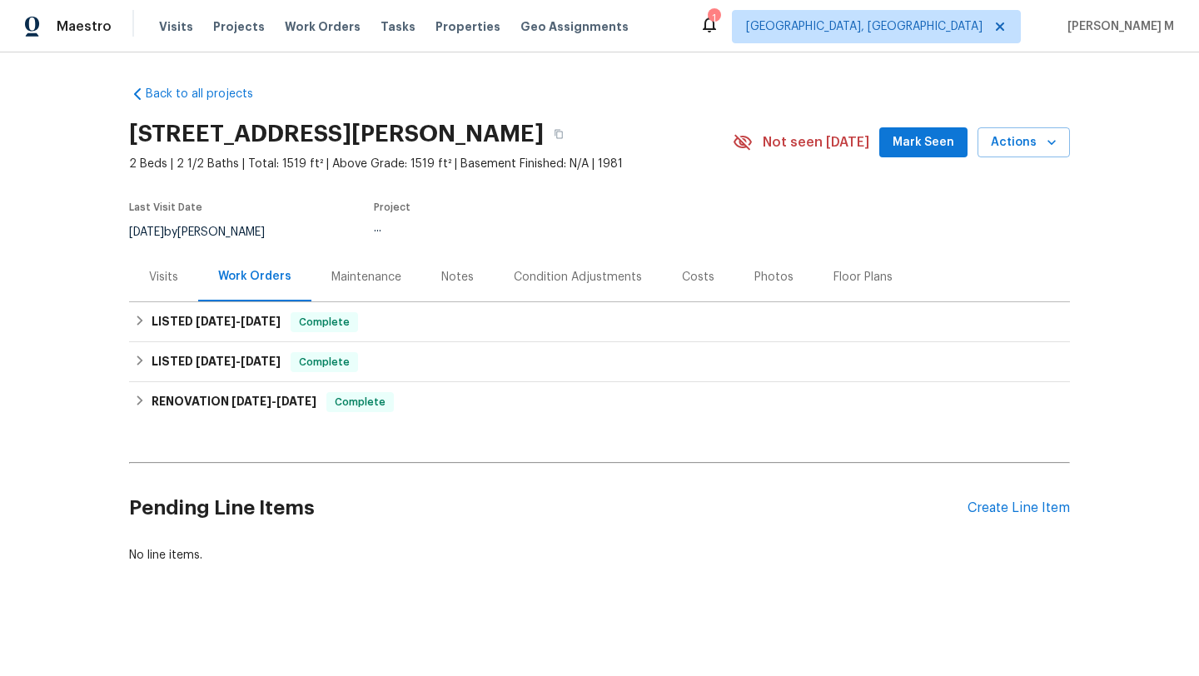
click at [157, 290] on div "Visits" at bounding box center [163, 276] width 69 height 49
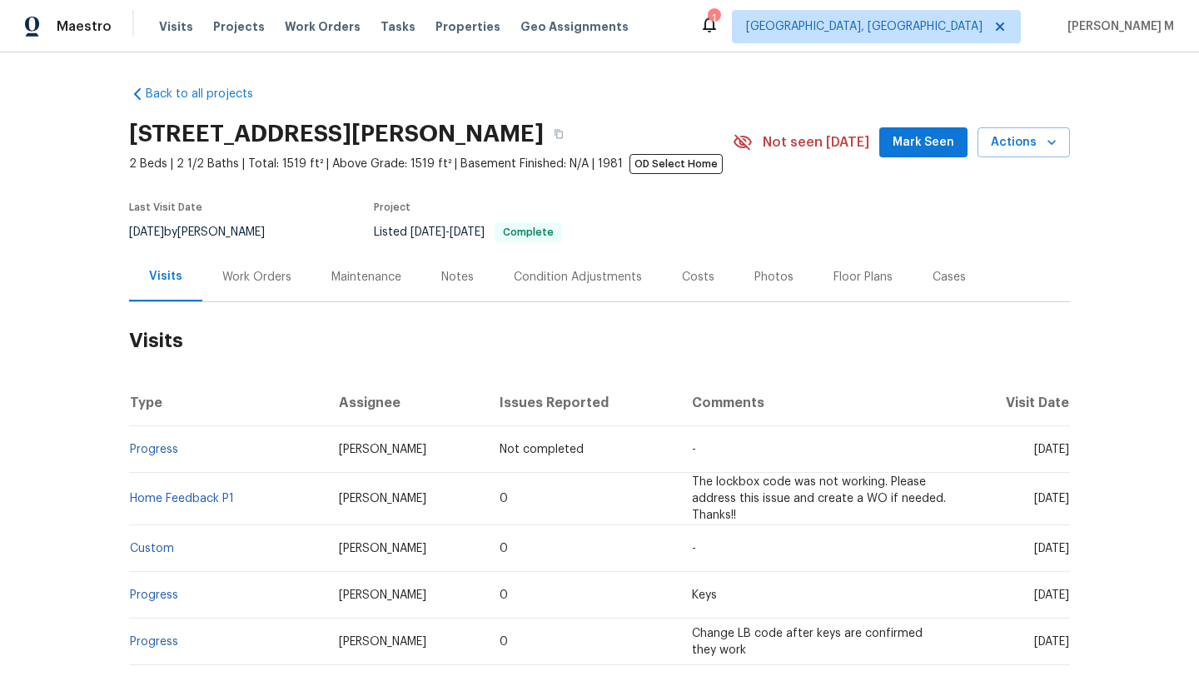
drag, startPoint x: 997, startPoint y: 451, endPoint x: 1031, endPoint y: 451, distance: 34.1
click at [1034, 451] on span "Fri, Aug 15 2025" at bounding box center [1051, 450] width 35 height 12
copy span "Aug 15"
click at [256, 284] on div "Work Orders" at bounding box center [256, 277] width 69 height 17
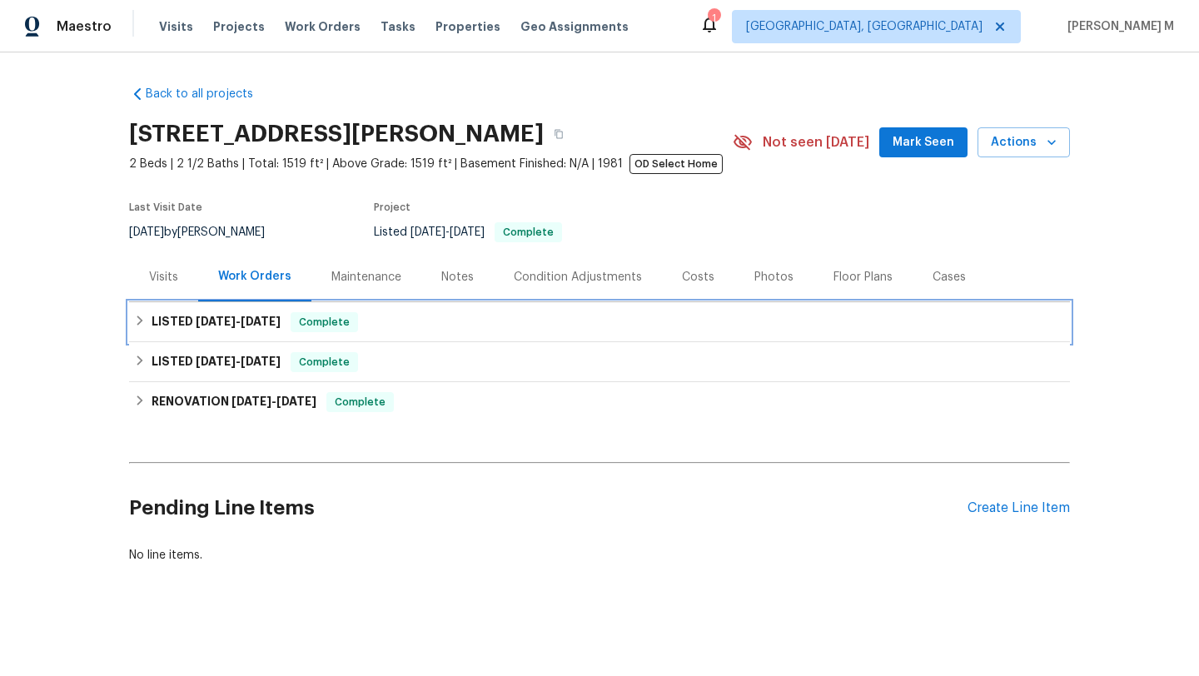
click at [222, 331] on h6 "LISTED 7/7/25 - 7/11/25" at bounding box center [216, 322] width 129 height 20
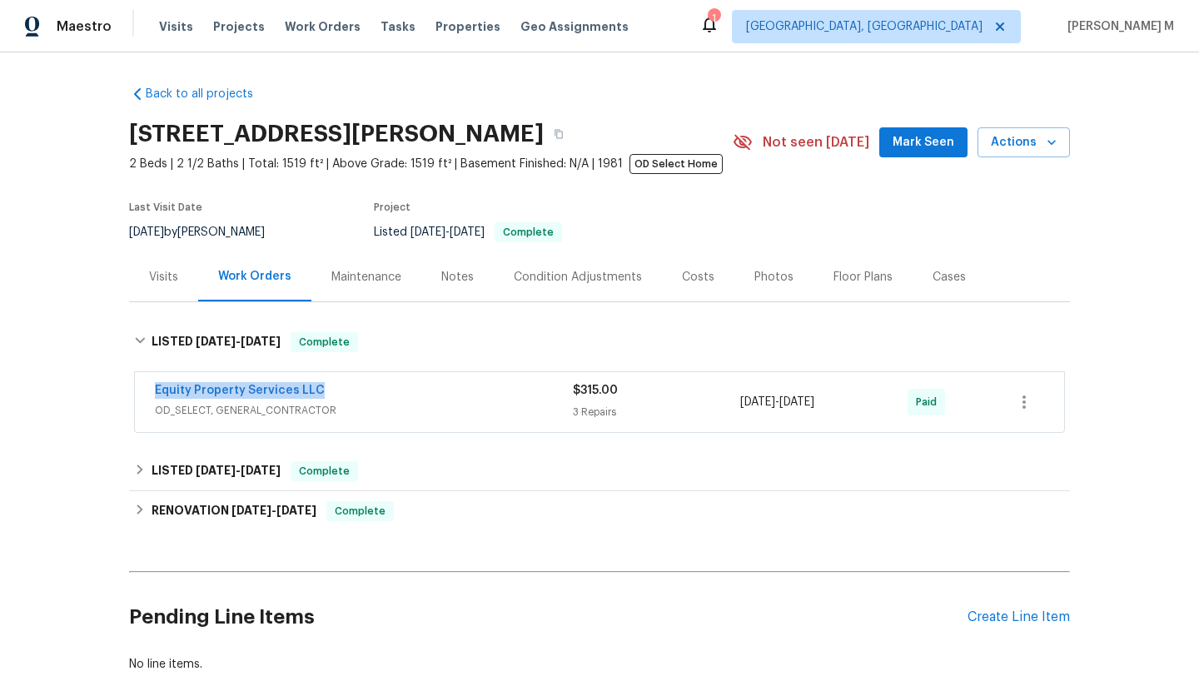
drag, startPoint x: 142, startPoint y: 392, endPoint x: 356, endPoint y: 392, distance: 213.2
click at [356, 392] on div "Equity Property Services LLC OD_SELECT, GENERAL_CONTRACTOR $315.00 3 Repairs 7/…" at bounding box center [599, 402] width 929 height 60
copy link "Equity Property Services LLC"
